Goal: Information Seeking & Learning: Understand process/instructions

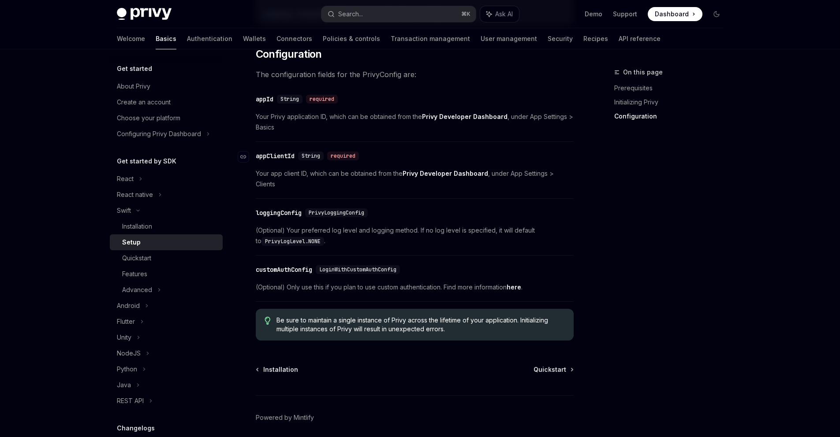
scroll to position [426, 0]
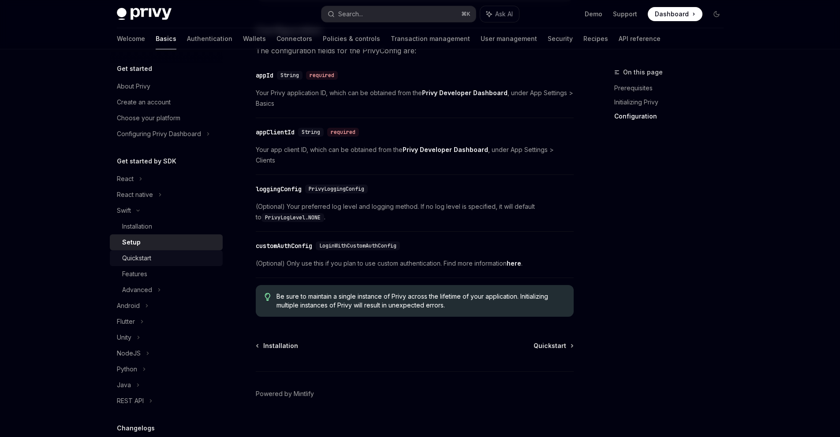
click at [151, 260] on div "Quickstart" at bounding box center [136, 258] width 29 height 11
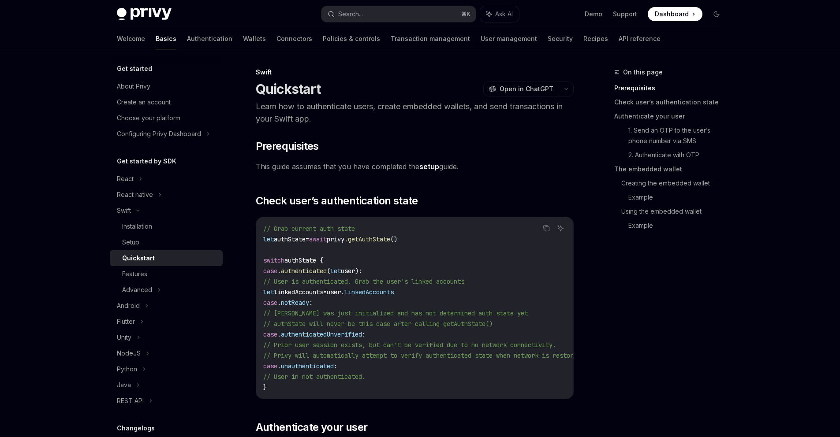
click at [302, 262] on span "authState {" at bounding box center [303, 261] width 39 height 8
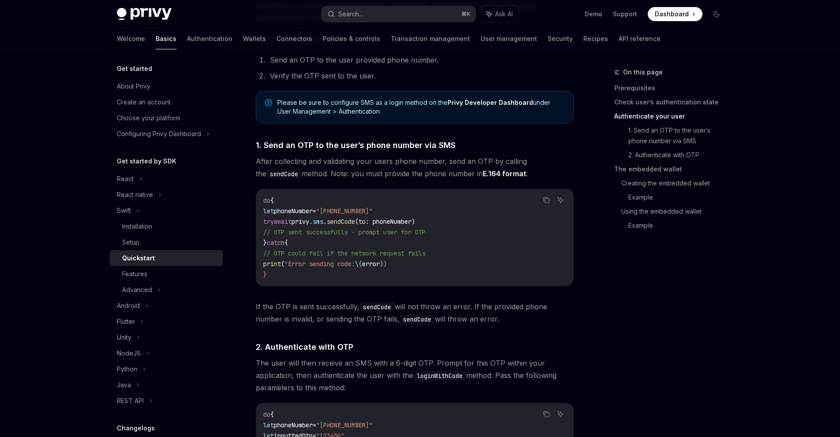
scroll to position [501, 0]
click at [418, 145] on span "1. Send an OTP to the user’s phone number via SMS" at bounding box center [356, 145] width 200 height 12
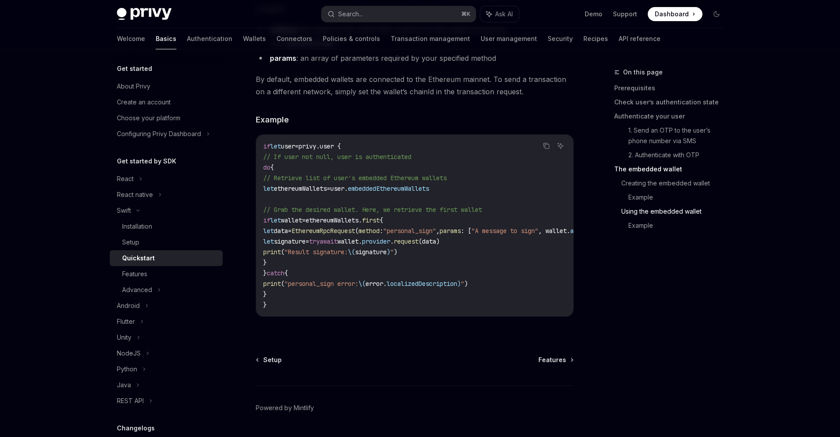
scroll to position [1778, 0]
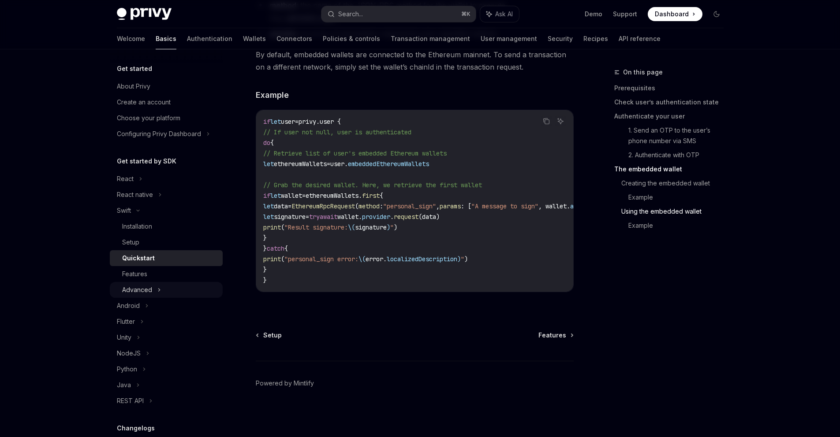
click at [153, 294] on div "Advanced" at bounding box center [166, 290] width 113 height 16
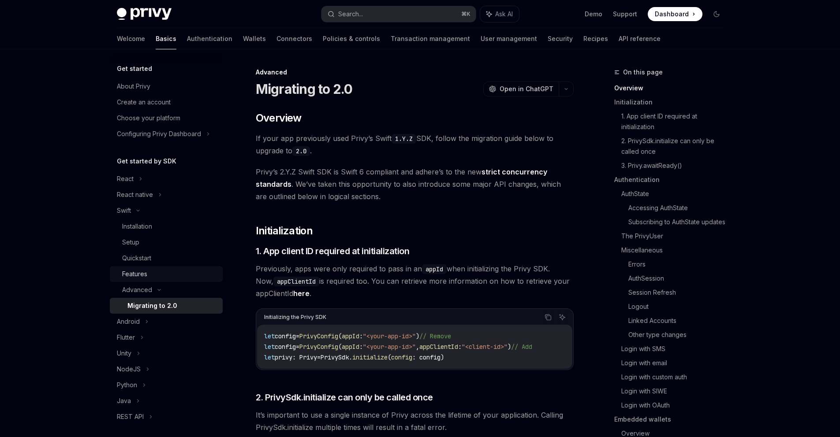
click at [149, 278] on div "Features" at bounding box center [169, 274] width 95 height 11
type textarea "*"
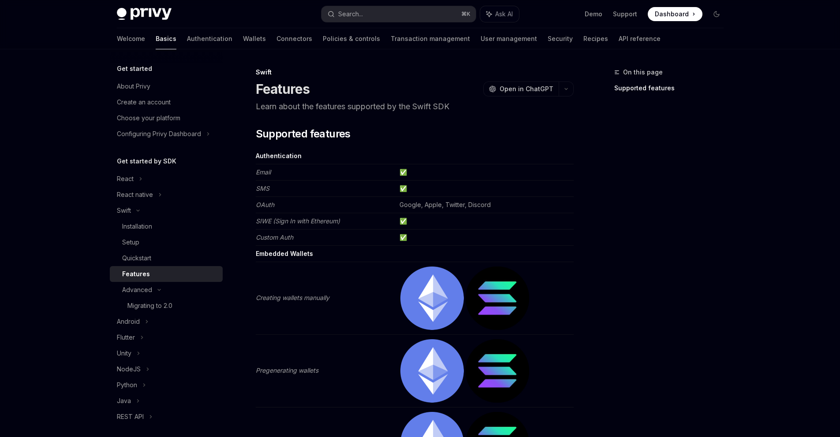
click at [272, 174] on td "Email" at bounding box center [326, 172] width 140 height 16
click at [257, 172] on em "Email" at bounding box center [263, 171] width 15 height 7
click at [446, 204] on td "Google, Apple, Twitter, Discord" at bounding box center [485, 205] width 178 height 16
click at [265, 164] on td "Email" at bounding box center [326, 172] width 140 height 16
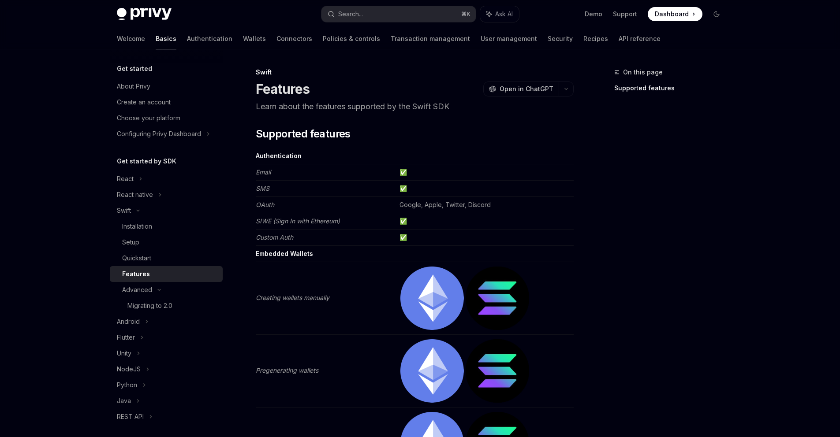
click at [282, 255] on strong "Embedded Wallets" at bounding box center [284, 253] width 57 height 7
click at [302, 253] on strong "Embedded Wallets" at bounding box center [284, 253] width 57 height 7
click at [261, 173] on em "Email" at bounding box center [263, 171] width 15 height 7
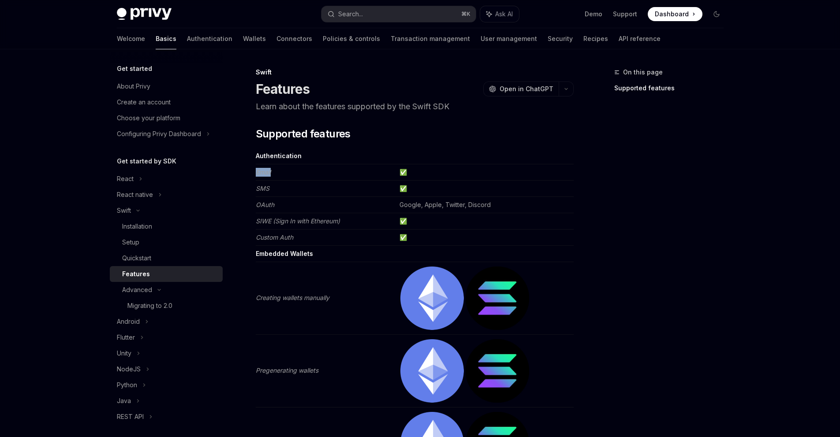
click at [261, 173] on em "Email" at bounding box center [263, 171] width 15 height 7
click at [377, 175] on td "Email" at bounding box center [326, 172] width 140 height 16
click at [397, 168] on td "✅" at bounding box center [485, 172] width 178 height 16
click at [403, 169] on td "✅" at bounding box center [485, 172] width 178 height 16
click at [403, 172] on td "✅" at bounding box center [485, 172] width 178 height 16
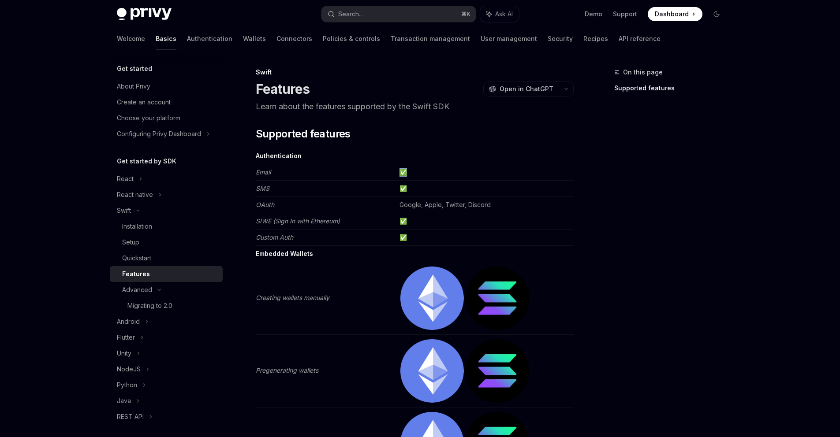
click at [403, 173] on td "✅" at bounding box center [485, 172] width 178 height 16
click at [519, 89] on span "Open in ChatGPT" at bounding box center [527, 89] width 54 height 9
click at [551, 85] on span "Open in ChatGPT" at bounding box center [527, 89] width 54 height 9
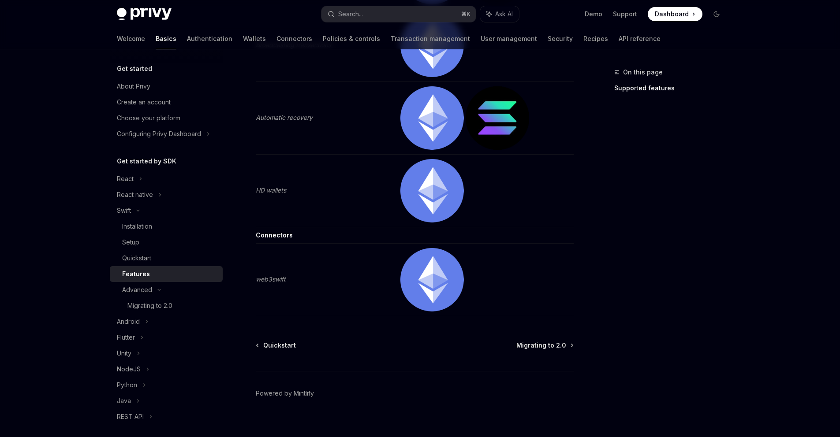
scroll to position [482, 0]
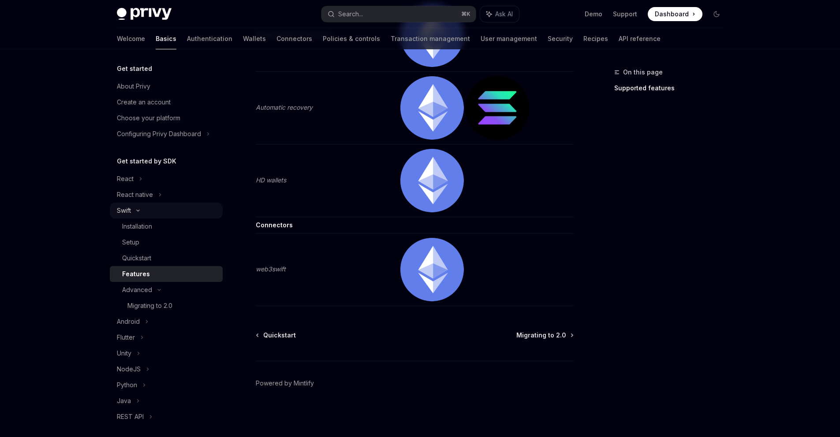
click at [135, 212] on icon at bounding box center [138, 211] width 11 height 4
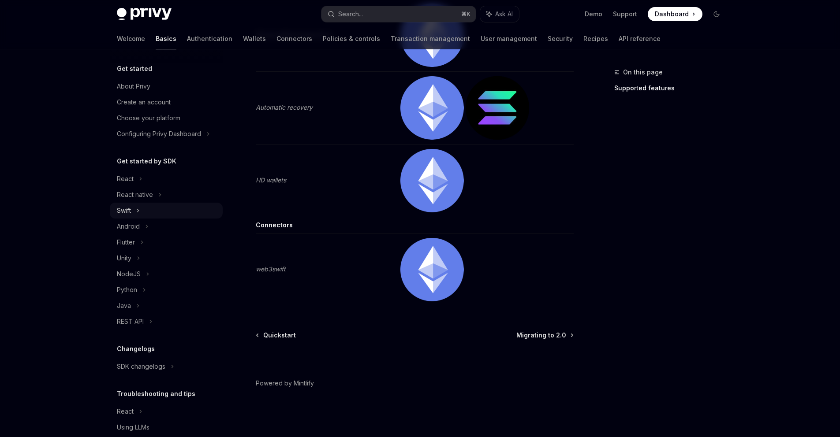
click at [135, 212] on div "Swift" at bounding box center [166, 211] width 113 height 16
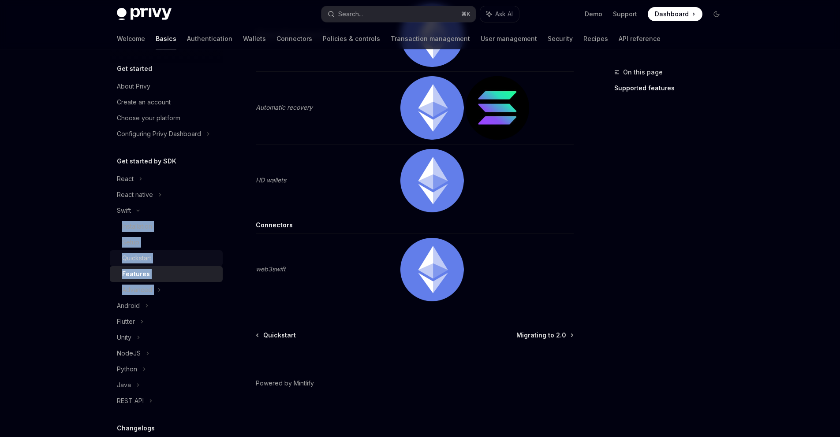
click at [138, 252] on link "Quickstart" at bounding box center [166, 258] width 113 height 16
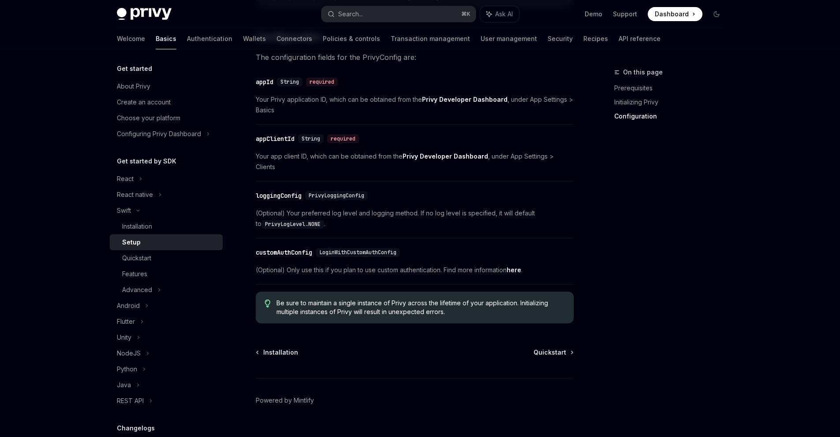
scroll to position [426, 0]
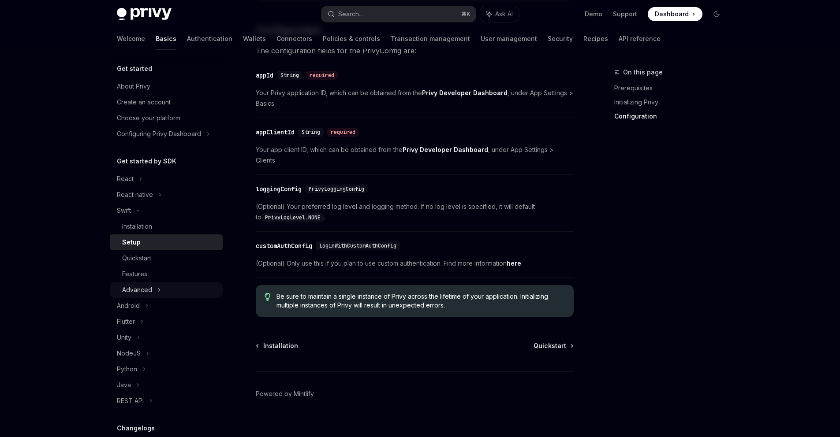
click at [136, 286] on div "Advanced" at bounding box center [137, 290] width 30 height 11
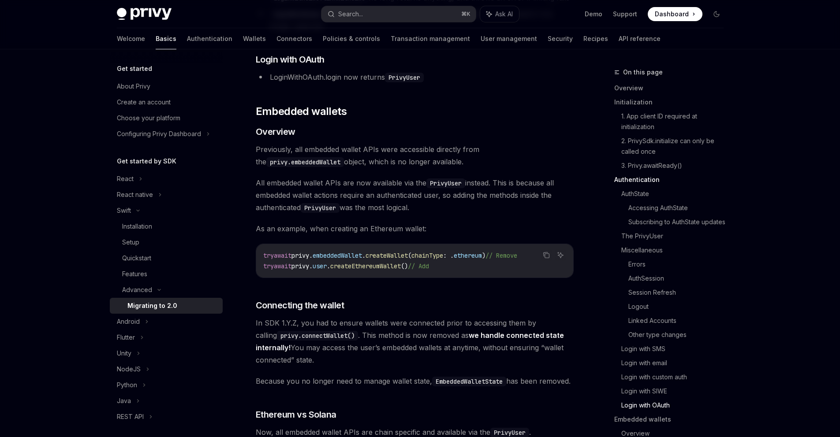
scroll to position [2663, 0]
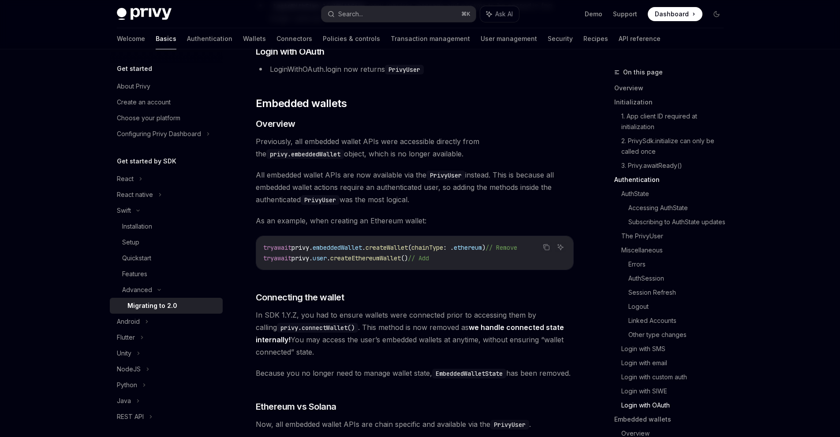
click at [343, 244] on span "embeddedWallet" at bounding box center [337, 248] width 49 height 8
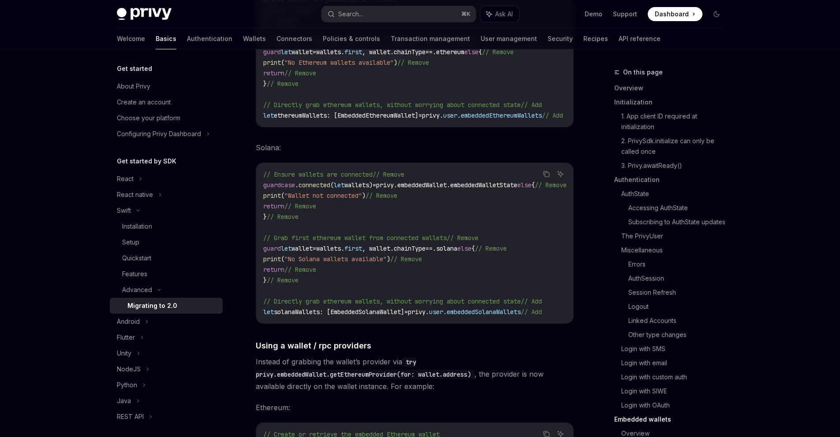
scroll to position [3395, 0]
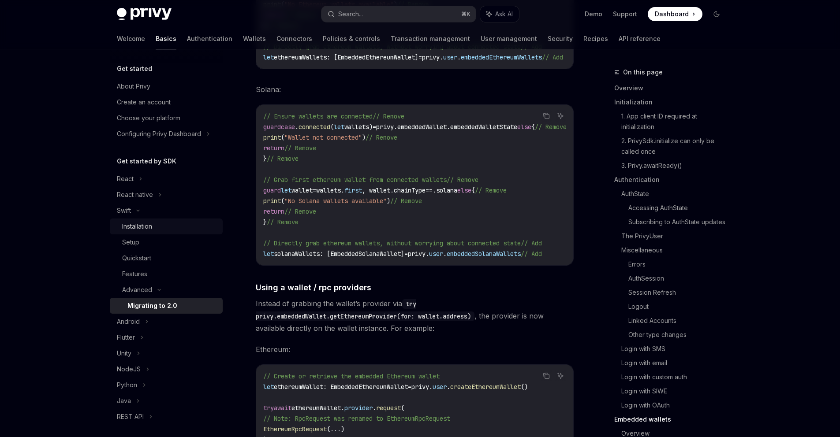
click at [147, 233] on link "Installation" at bounding box center [166, 227] width 113 height 16
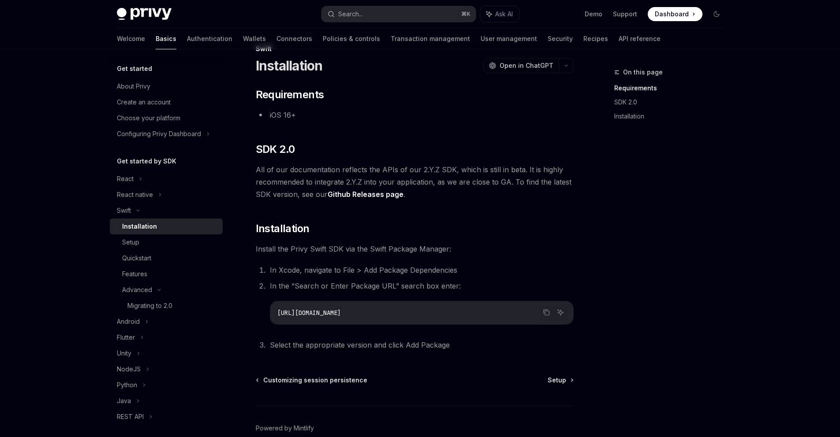
scroll to position [68, 0]
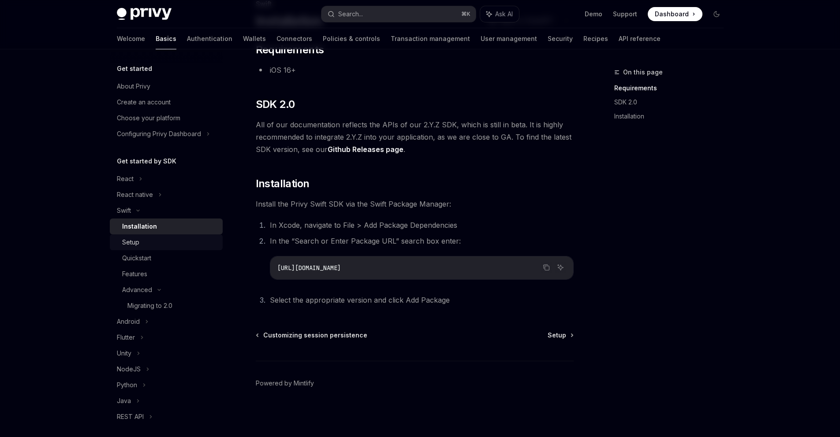
click at [165, 243] on div "Setup" at bounding box center [169, 242] width 95 height 11
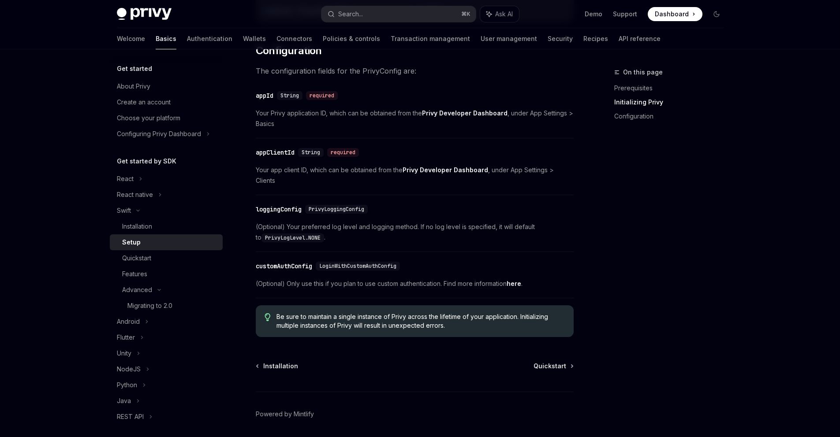
scroll to position [426, 0]
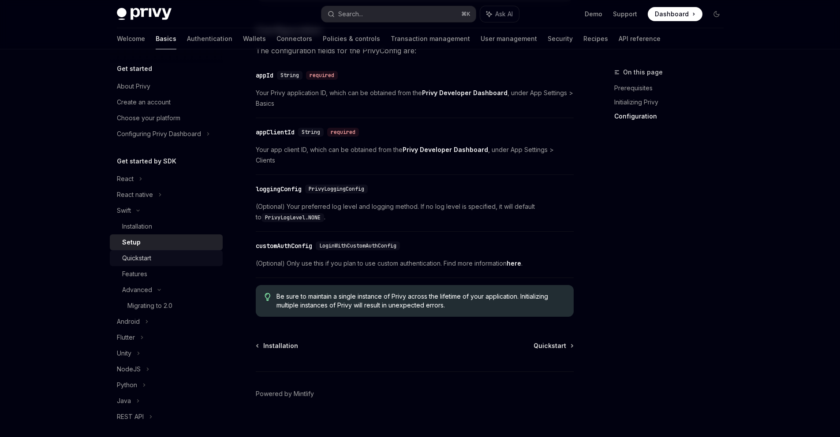
click at [146, 261] on div "Quickstart" at bounding box center [136, 258] width 29 height 11
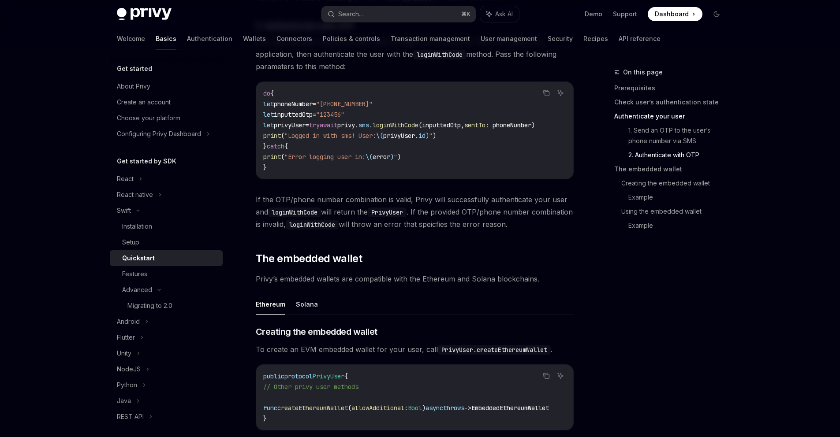
scroll to position [820, 0]
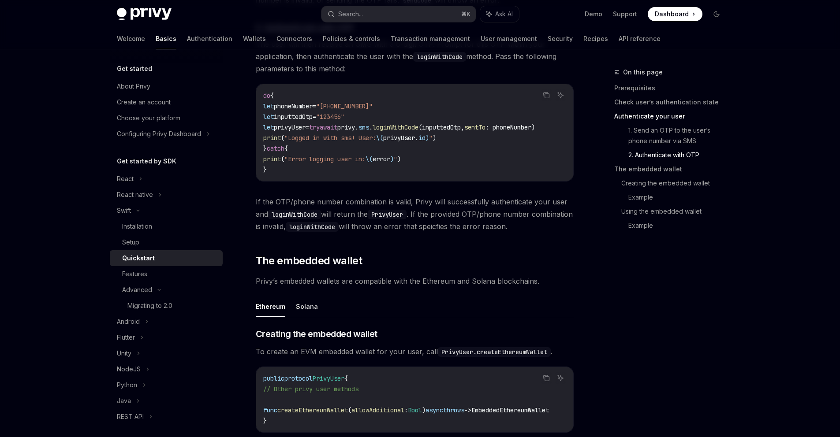
click at [313, 110] on span "phoneNumber" at bounding box center [293, 106] width 39 height 8
click at [362, 110] on span ""[PHONE_NUMBER]"" at bounding box center [344, 106] width 56 height 8
click at [309, 119] on span "inputtedOtp" at bounding box center [293, 117] width 39 height 8
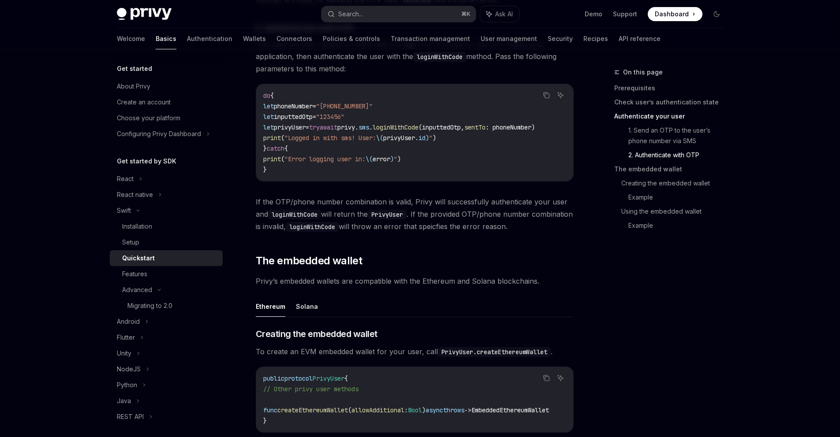
click at [309, 119] on span "inputtedOtp" at bounding box center [293, 117] width 39 height 8
click at [344, 121] on span ""123456"" at bounding box center [330, 117] width 28 height 8
click at [328, 124] on code "do { let phoneNumber = "+14155552671" let inputtedOtp = "123456" let privyUser …" at bounding box center [414, 132] width 303 height 85
click at [313, 121] on span "inputtedOtp" at bounding box center [293, 117] width 39 height 8
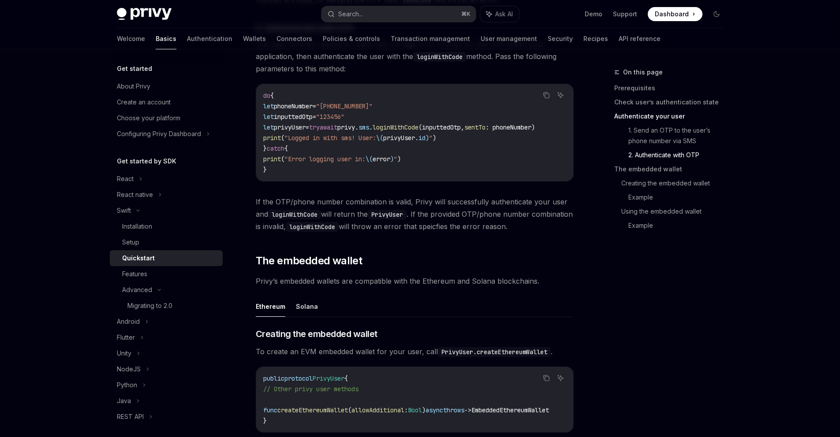
click at [313, 121] on span "inputtedOtp" at bounding box center [293, 117] width 39 height 8
click at [337, 127] on span "await" at bounding box center [329, 127] width 18 height 8
click at [337, 128] on span "await" at bounding box center [329, 127] width 18 height 8
click at [418, 131] on span "loginWithCode" at bounding box center [396, 127] width 46 height 8
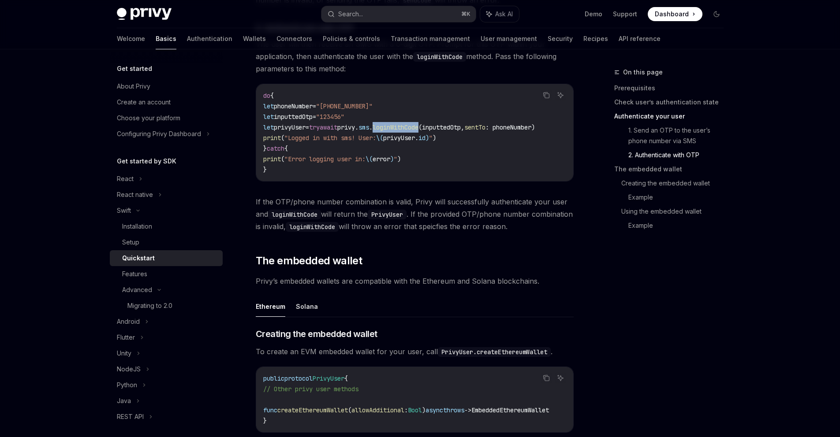
click at [418, 131] on span "loginWithCode" at bounding box center [396, 127] width 46 height 8
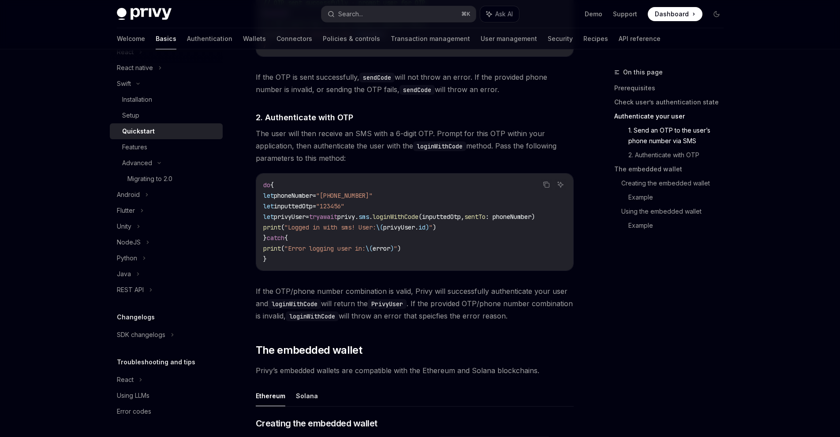
scroll to position [0, 0]
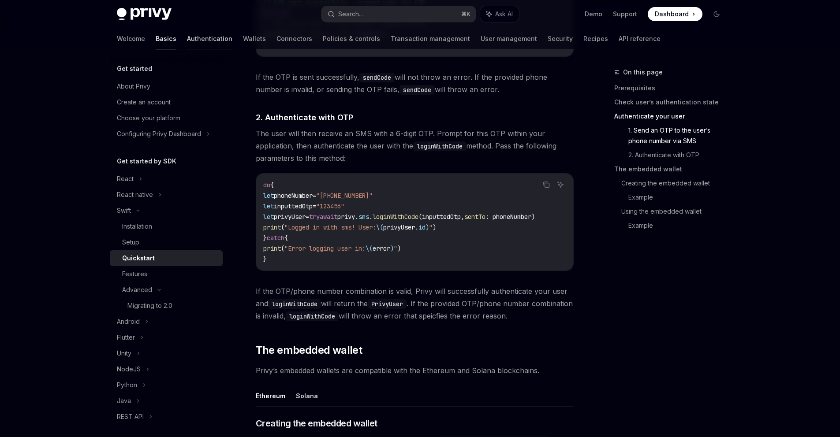
click at [187, 42] on link "Authentication" at bounding box center [209, 38] width 45 height 21
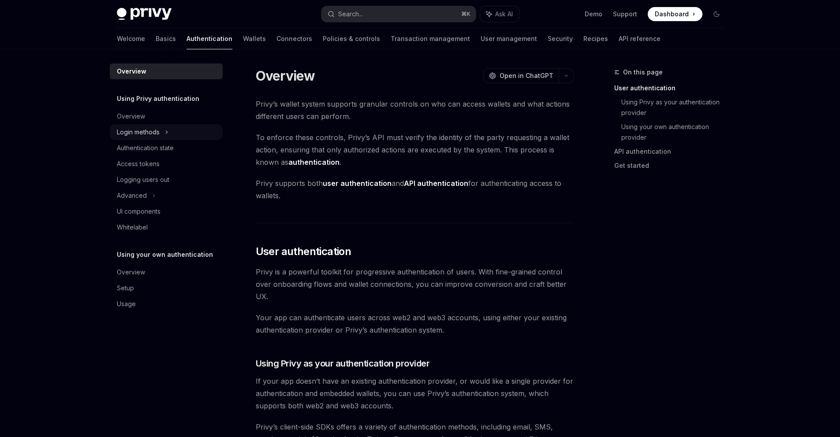
click at [145, 130] on div "Login methods" at bounding box center [138, 132] width 43 height 11
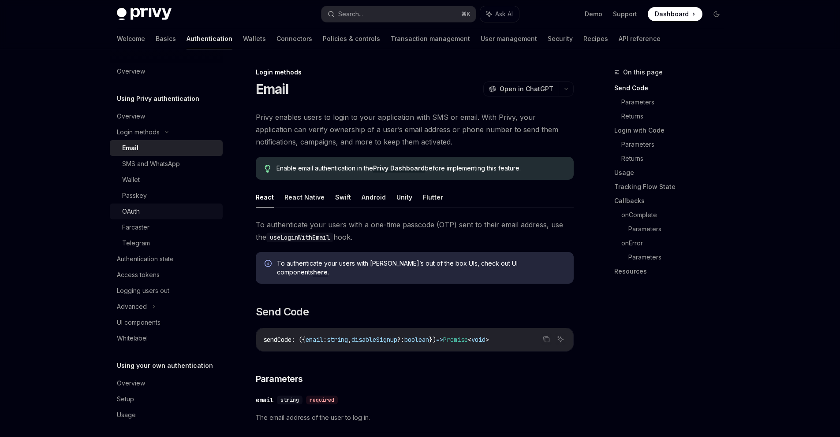
click at [142, 213] on div "OAuth" at bounding box center [169, 211] width 95 height 11
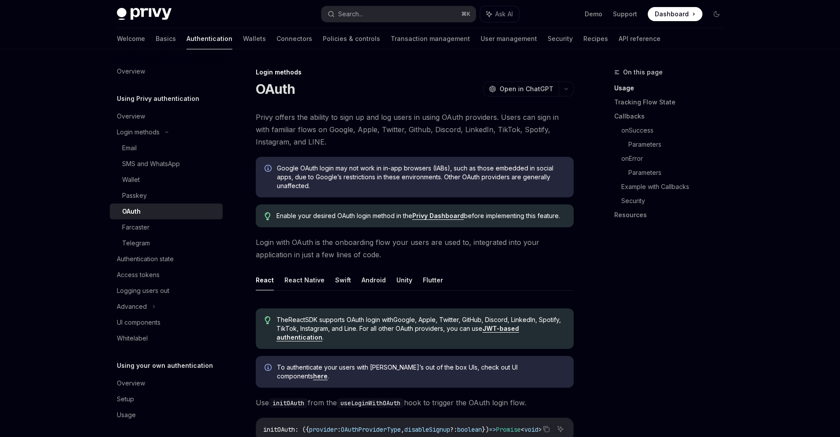
click at [351, 283] on ul "React React Native Swift Android Unity Flutter" at bounding box center [415, 280] width 318 height 21
click at [341, 283] on button "Swift" at bounding box center [343, 280] width 16 height 21
type textarea "*"
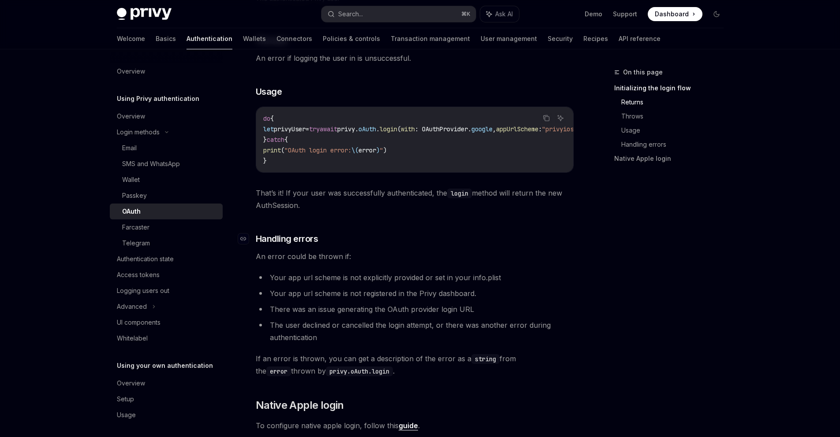
scroll to position [679, 0]
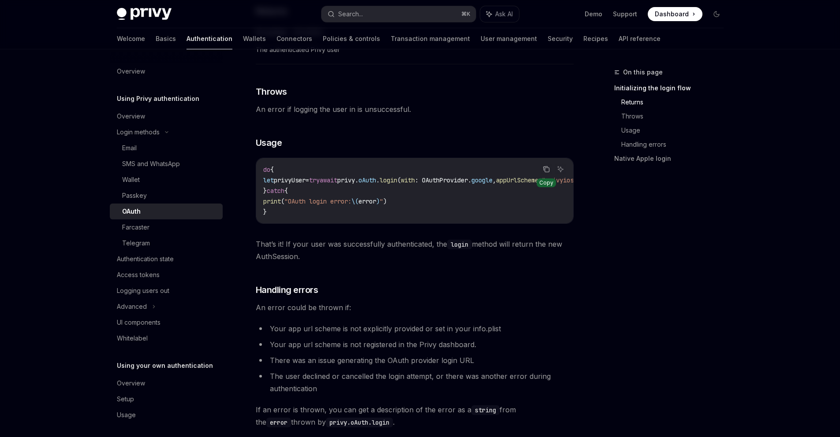
click at [545, 170] on icon "Copy the contents from the code block" at bounding box center [547, 170] width 4 height 4
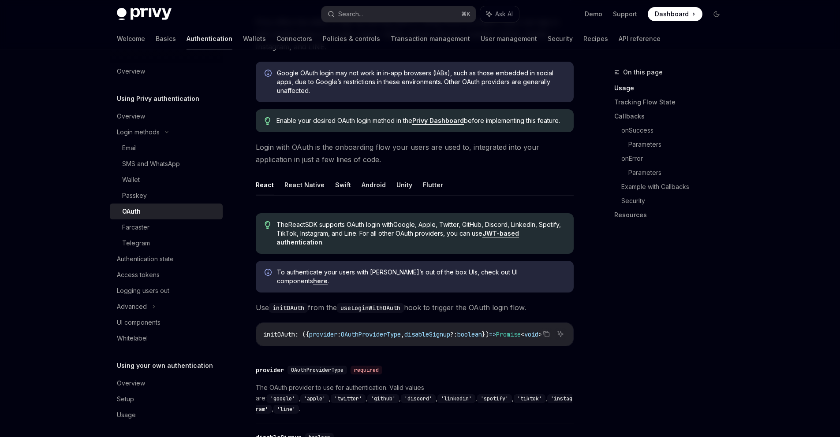
scroll to position [161, 0]
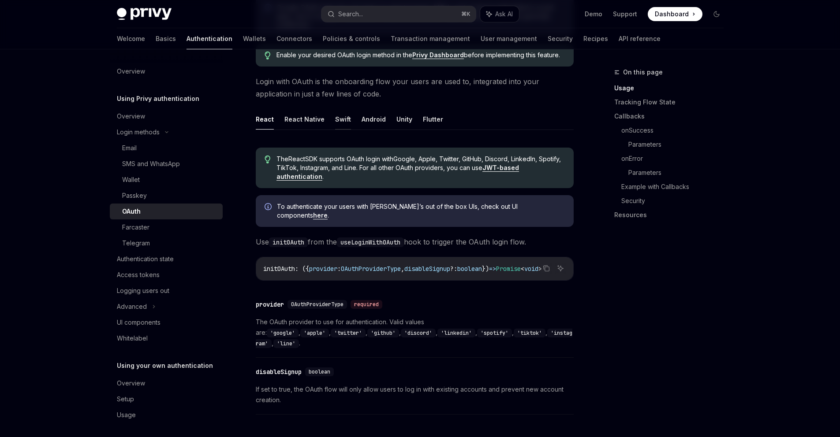
click at [335, 113] on button "Swift" at bounding box center [343, 119] width 16 height 21
type textarea "*"
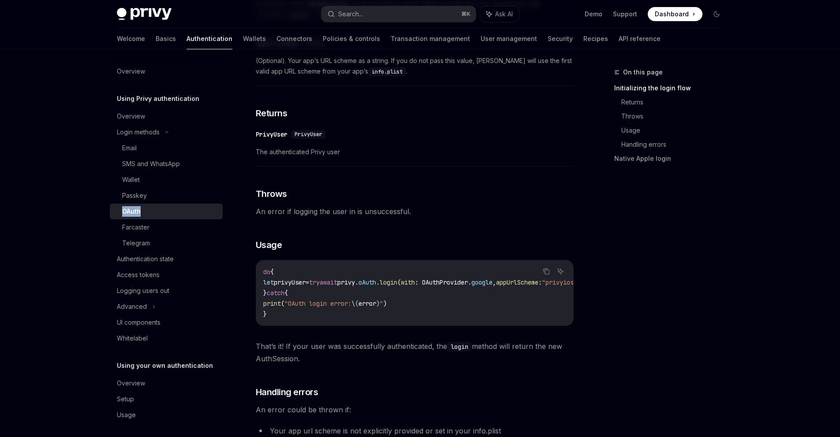
scroll to position [609, 0]
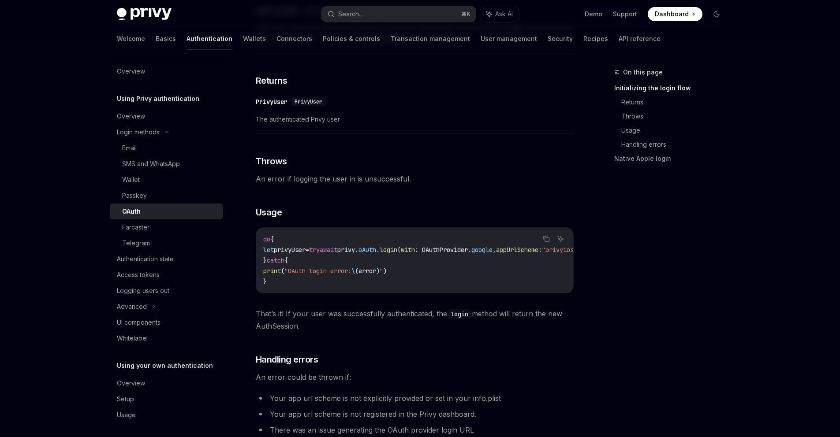
drag, startPoint x: 443, startPoint y: 293, endPoint x: 457, endPoint y: 293, distance: 14.1
click at [456, 293] on div "do { let privyUser = try await privy. oAuth . login ( with : OAuthProvider. goo…" at bounding box center [414, 260] width 317 height 65
click at [467, 247] on span "appUrlScheme" at bounding box center [474, 250] width 42 height 8
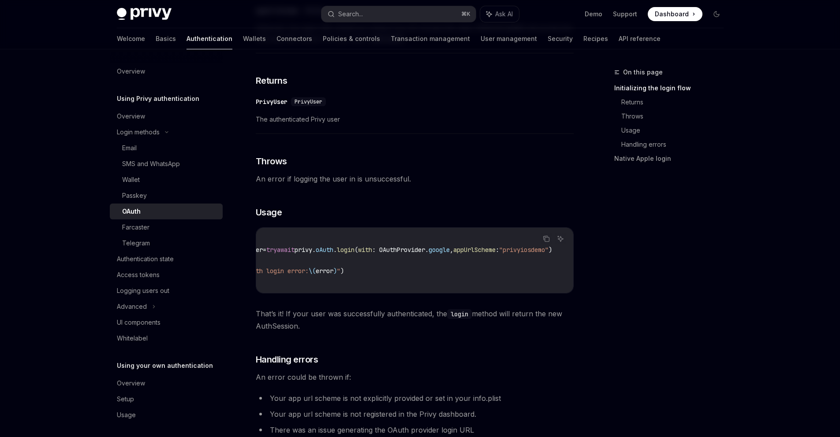
click at [521, 254] on code "do { let privyUser = try await privy. oAuth . login ( with : OAuthProvider. goo…" at bounding box center [396, 260] width 353 height 53
drag, startPoint x: 556, startPoint y: 250, endPoint x: 314, endPoint y: 250, distance: 242.5
click at [263, 249] on div "Copy Ask AI do { let privyUser = try await privy. oAuth . login ( with : OAuthP…" at bounding box center [415, 261] width 318 height 66
click at [301, 285] on code "do { let privyUser = try await privy. oAuth . login ( with : OAuthProvider. goo…" at bounding box center [439, 260] width 353 height 53
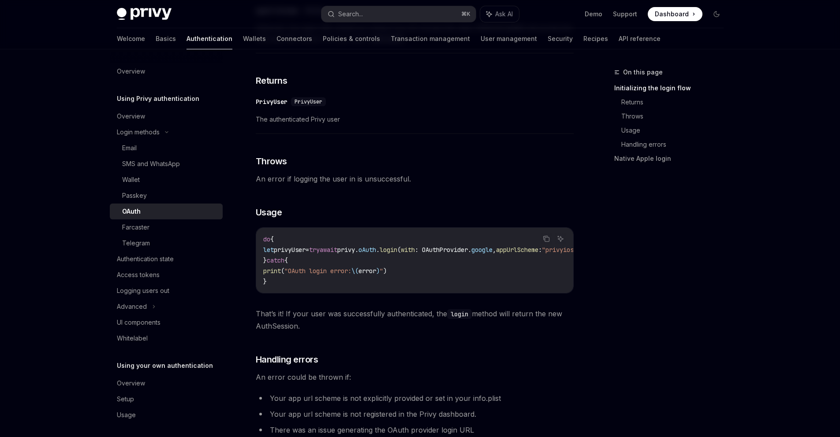
click at [539, 243] on code "do { let privyUser = try await privy. oAuth . login ( with : OAuthProvider. goo…" at bounding box center [439, 260] width 353 height 53
click at [543, 240] on icon "Copy the contents from the code block" at bounding box center [545, 238] width 4 height 4
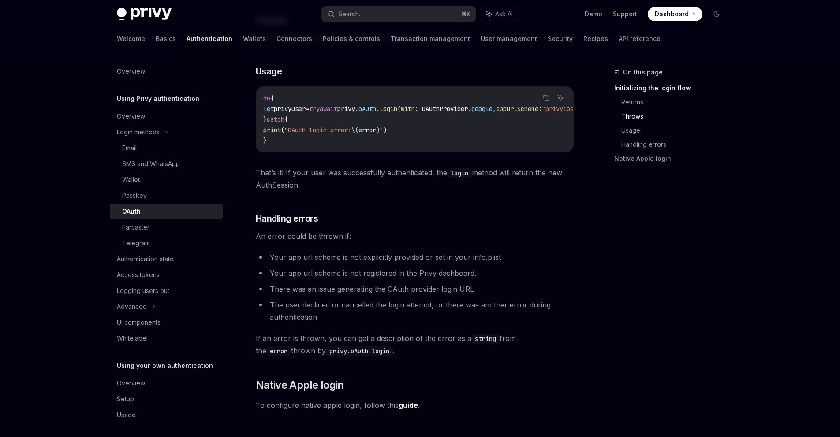
scroll to position [736, 0]
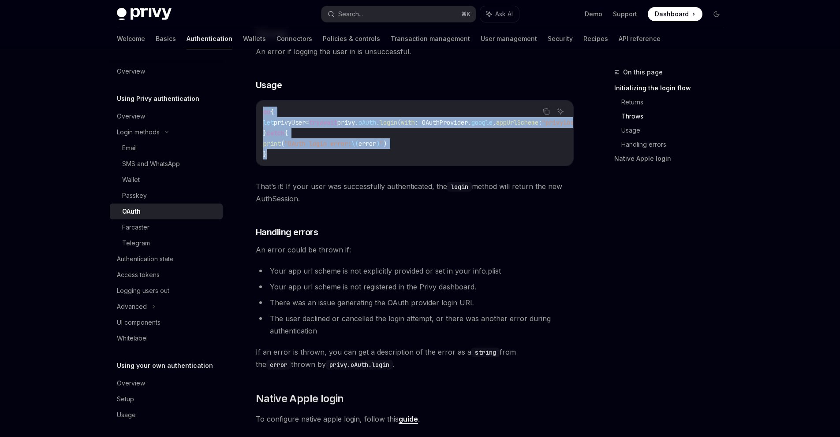
drag, startPoint x: 273, startPoint y: 155, endPoint x: 254, endPoint y: 114, distance: 44.8
copy code "do { let privyUser = try await privy. oAuth . login ( with : OAuthProvider. goo…"
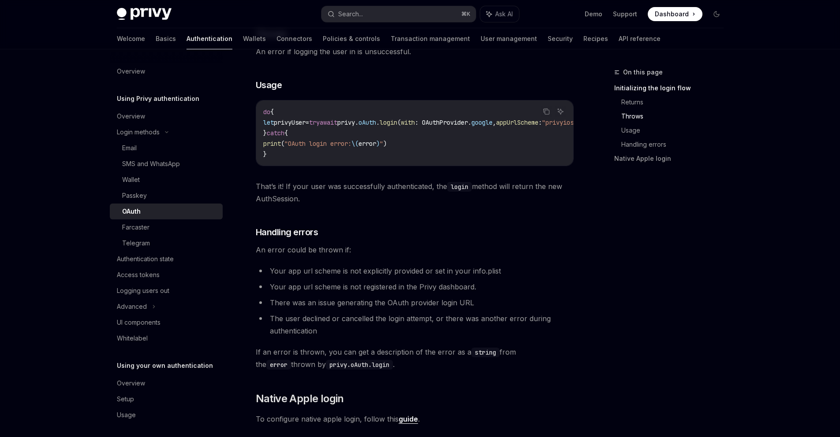
click at [494, 203] on span "That’s it! If your user was successfully authenticated, the login method will r…" at bounding box center [415, 192] width 318 height 25
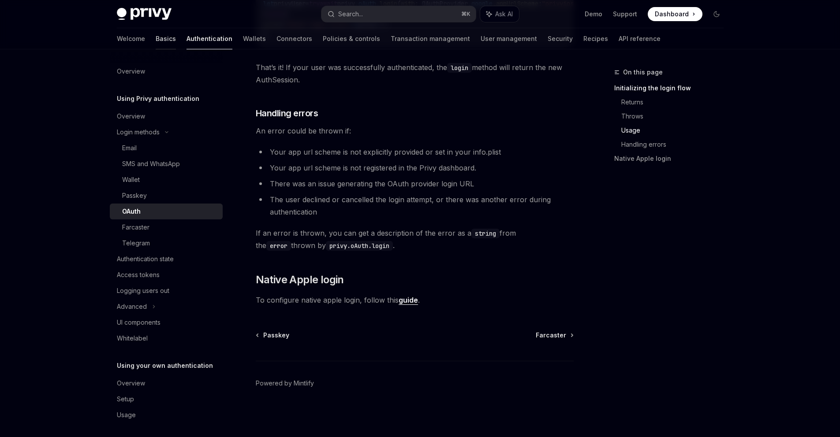
click at [156, 41] on link "Basics" at bounding box center [166, 38] width 20 height 21
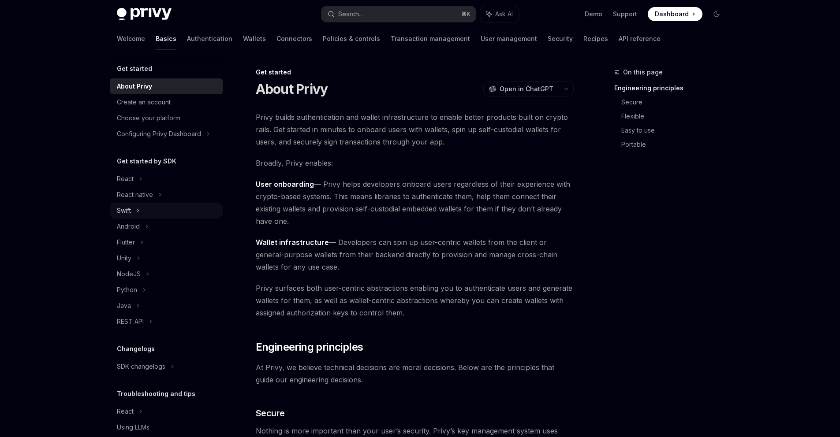
click at [143, 210] on div "Swift" at bounding box center [166, 211] width 113 height 16
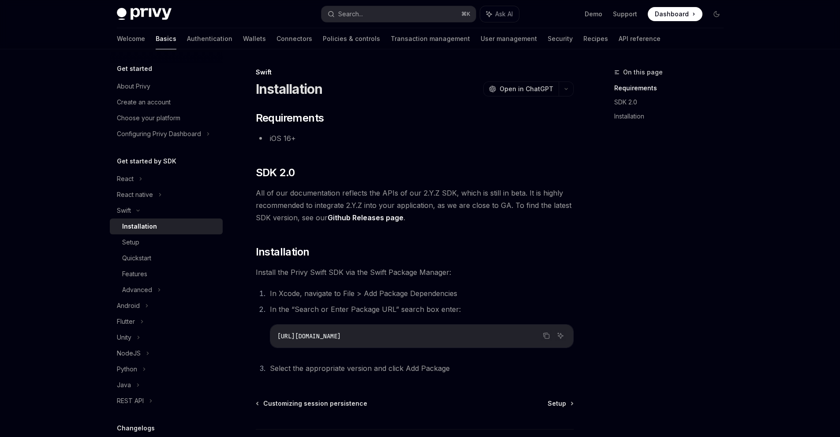
click at [151, 229] on div "Installation" at bounding box center [139, 226] width 35 height 11
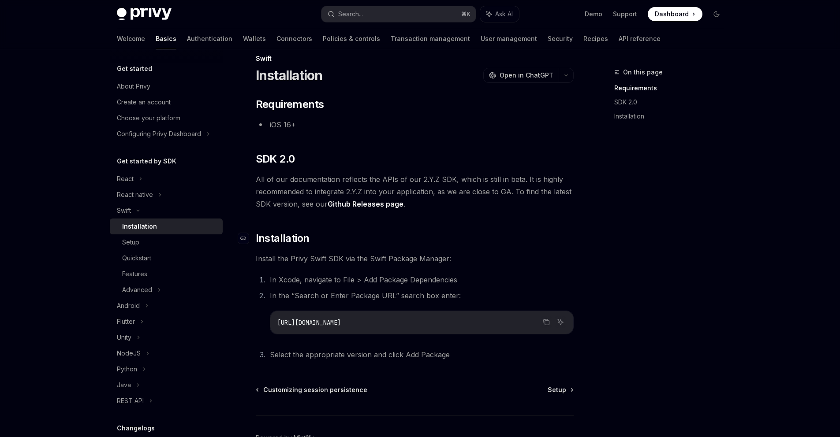
scroll to position [11, 0]
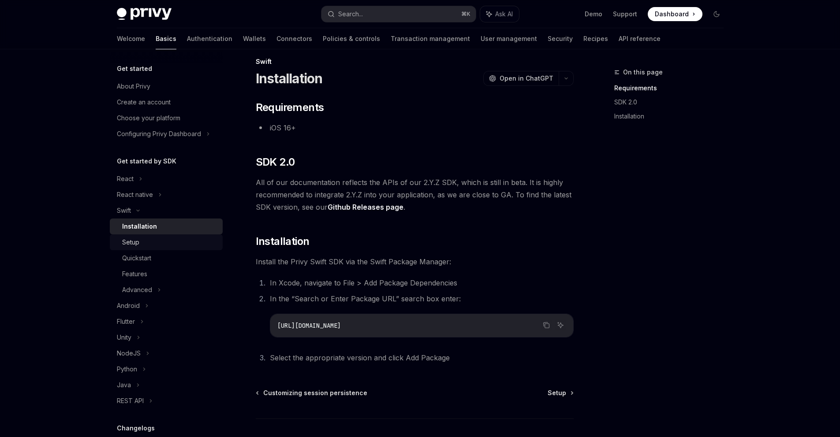
click at [178, 243] on div "Setup" at bounding box center [169, 242] width 95 height 11
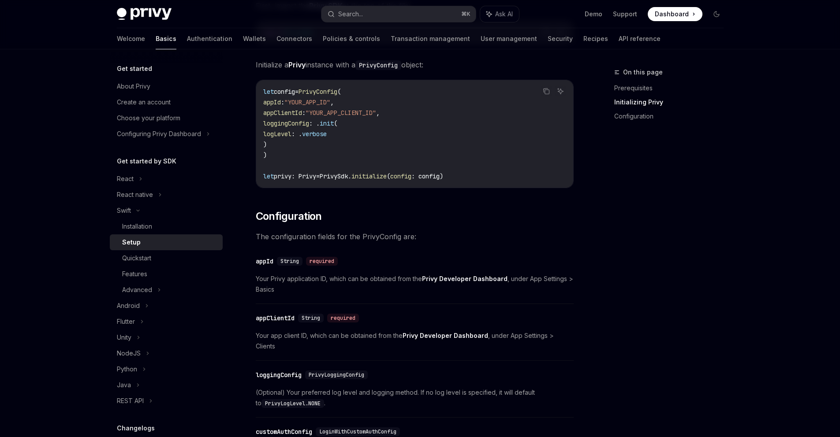
scroll to position [203, 0]
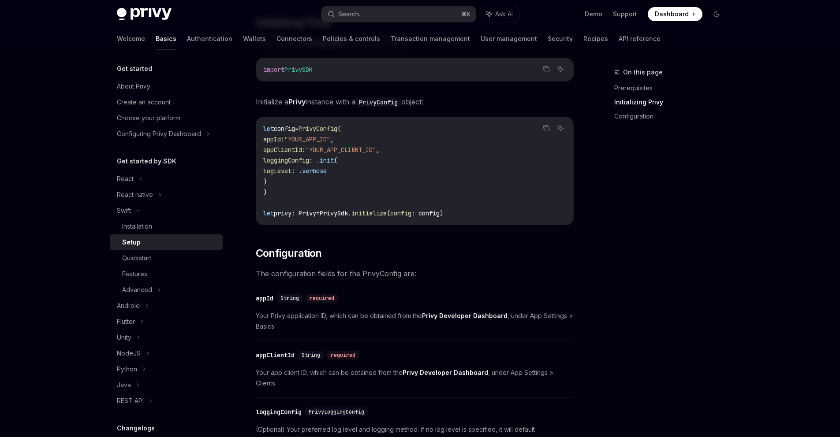
click at [482, 206] on code "let config = PrivyConfig ( appId : "YOUR_APP_ID" , appClientId : "YOUR_APP_CLIE…" at bounding box center [414, 170] width 303 height 95
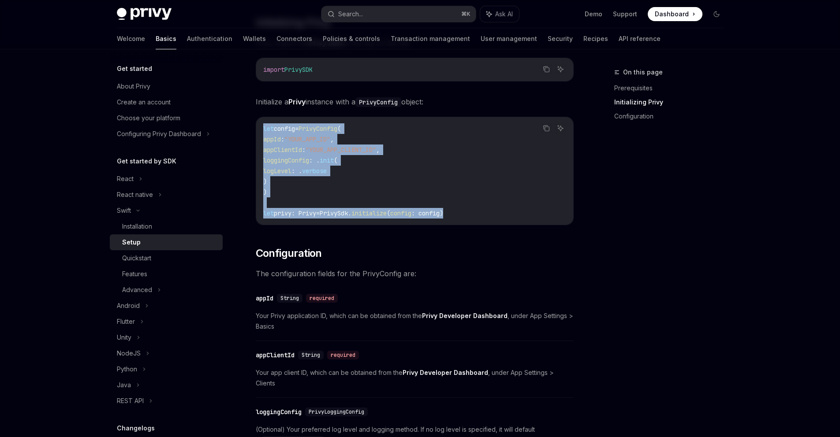
drag, startPoint x: 481, startPoint y: 209, endPoint x: 246, endPoint y: 127, distance: 248.7
click at [246, 127] on div "Swift Setup OpenAI Open in ChatGPT OpenAI Open in ChatGPT ​ Prerequisites Befor…" at bounding box center [332, 267] width 487 height 807
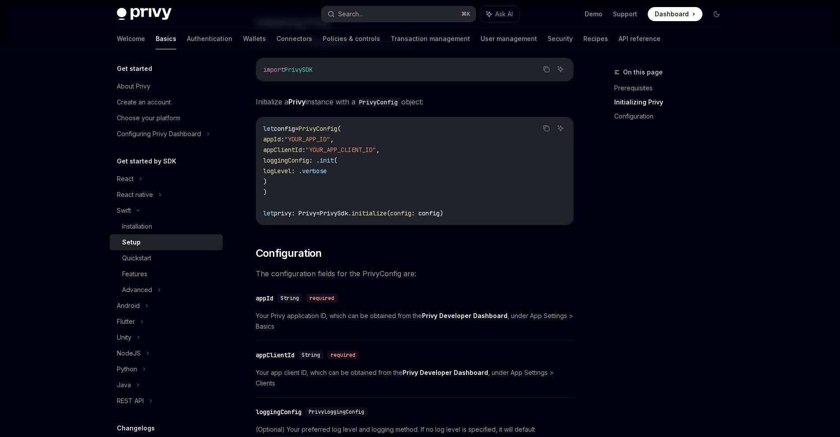
click at [540, 128] on code "let config = PrivyConfig ( appId : "YOUR_APP_ID" , appClientId : "YOUR_APP_CLIE…" at bounding box center [414, 170] width 303 height 95
click at [543, 129] on icon "Copy the contents from the code block" at bounding box center [546, 128] width 7 height 7
click at [146, 261] on div "Quickstart" at bounding box center [136, 258] width 29 height 11
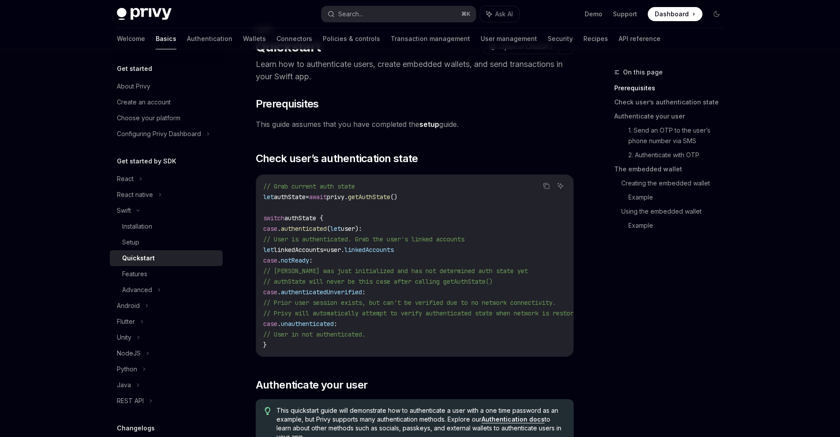
scroll to position [34, 0]
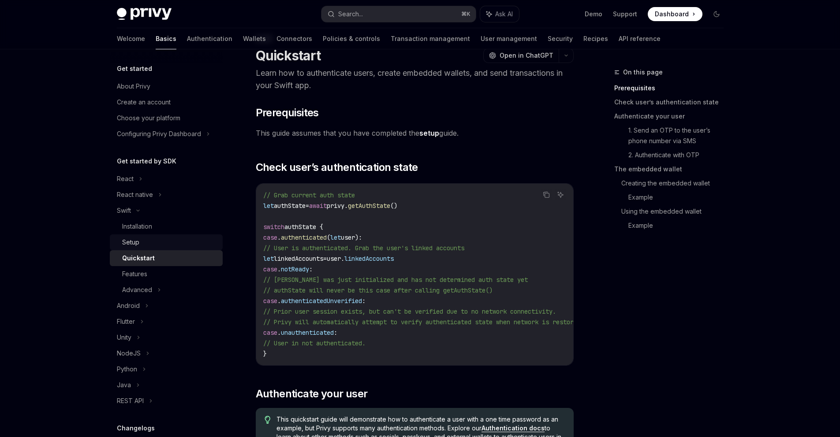
click at [155, 237] on div "Setup" at bounding box center [169, 242] width 95 height 11
type textarea "*"
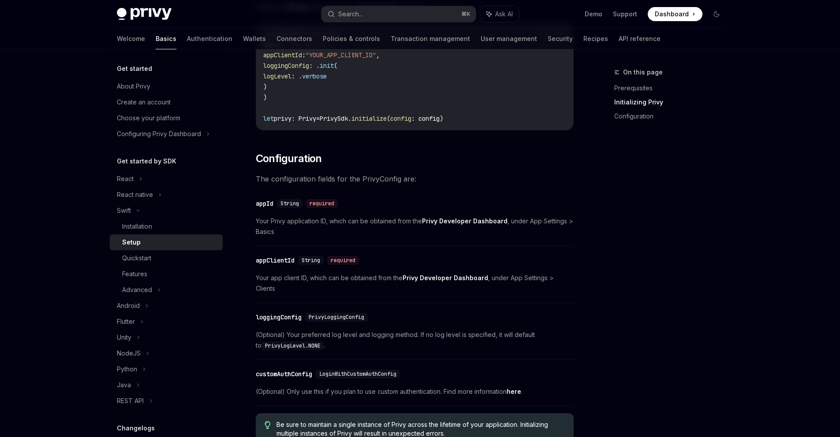
scroll to position [326, 0]
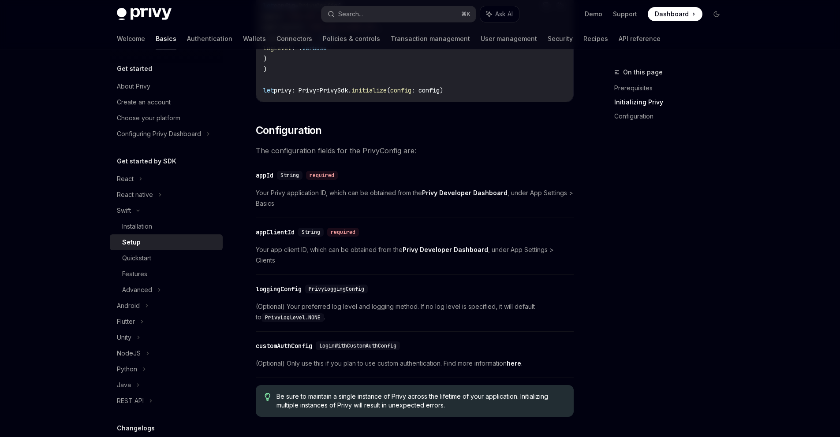
click at [583, 138] on div "On this page Prerequisites Initializing Privy Configuration Swift Setup OpenAI …" at bounding box center [420, 135] width 621 height 825
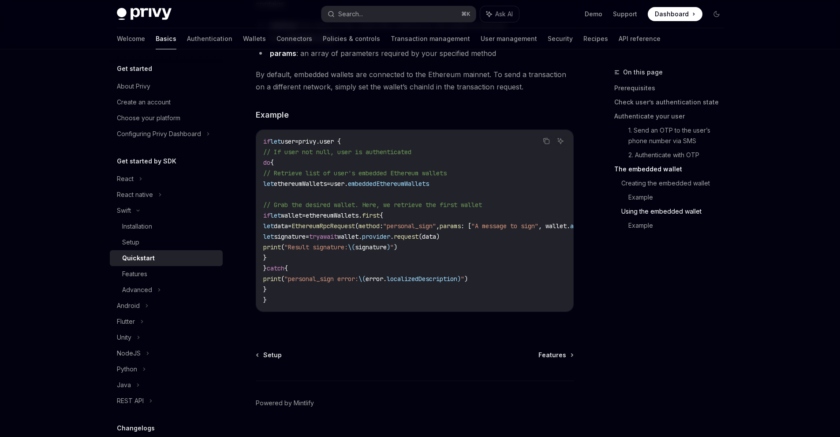
scroll to position [1778, 0]
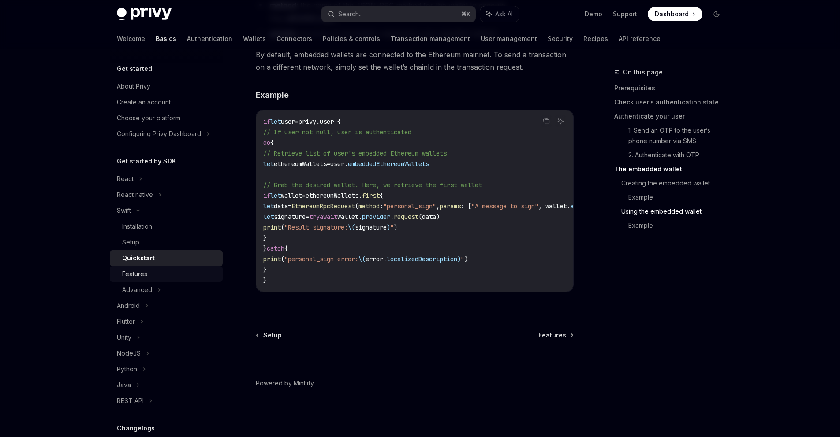
click at [174, 275] on div "Features" at bounding box center [169, 274] width 95 height 11
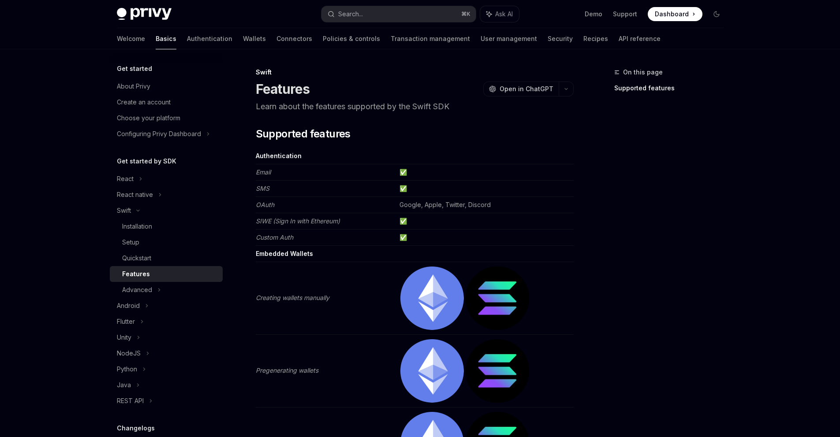
click at [466, 171] on td "✅" at bounding box center [485, 172] width 178 height 16
click at [262, 172] on em "Email" at bounding box center [263, 171] width 15 height 7
type textarea "*"
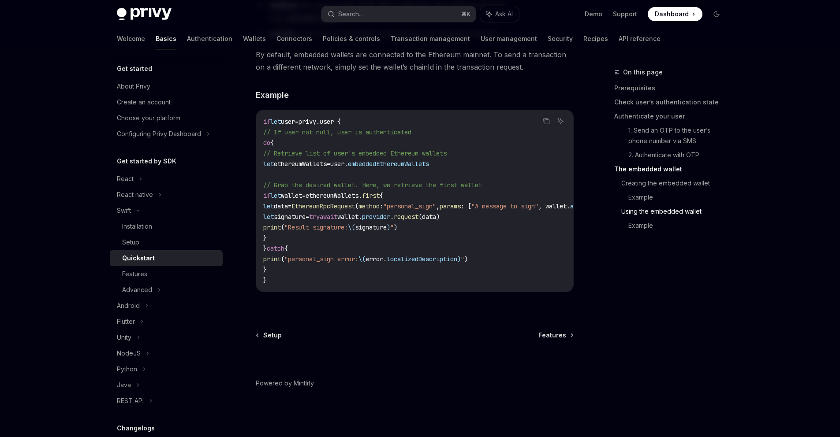
scroll to position [1777, 0]
